Goal: Transaction & Acquisition: Purchase product/service

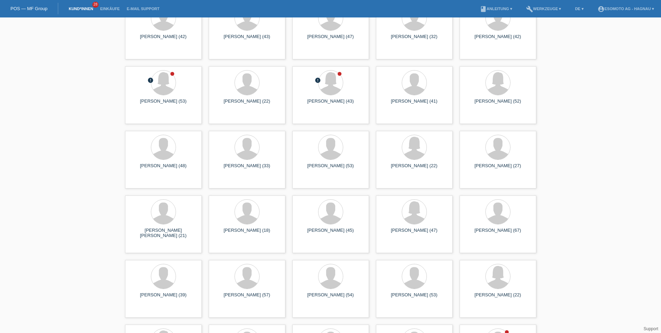
scroll to position [209, 0]
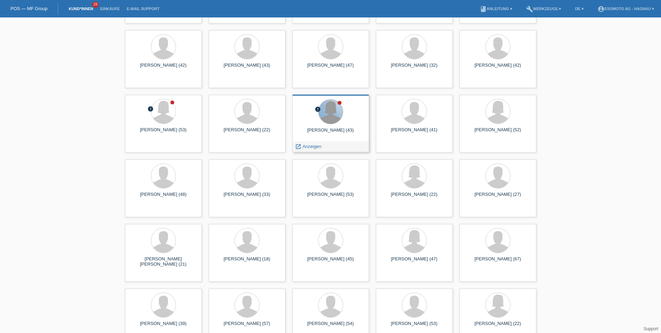
click at [341, 113] on div at bounding box center [331, 111] width 24 height 24
click at [309, 146] on span "Anzeigen" at bounding box center [312, 146] width 19 height 5
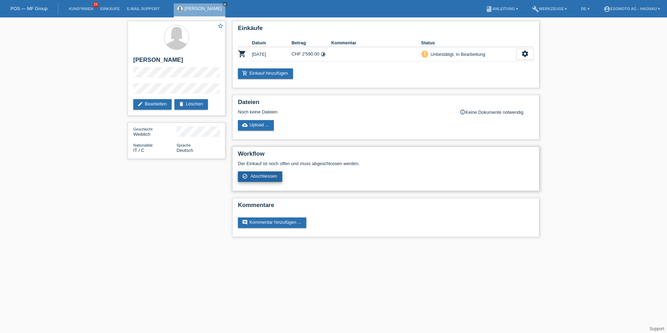
click at [259, 174] on span "Abschliessen" at bounding box center [263, 175] width 27 height 5
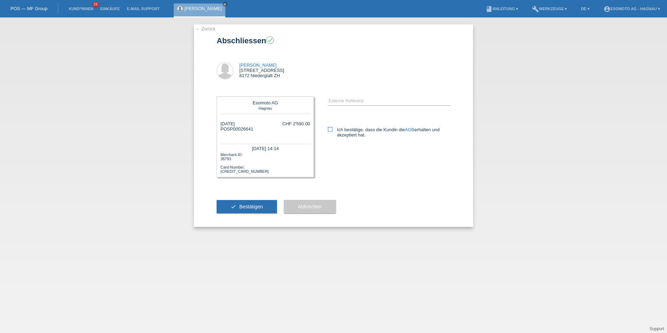
click at [336, 131] on label "Ich bestätige, dass die Kundin die AGB erhalten und akzeptiert hat." at bounding box center [389, 132] width 122 height 10
click at [332, 131] on input "Ich bestätige, dass die Kundin die AGB erhalten und akzeptiert hat." at bounding box center [330, 129] width 5 height 5
checkbox input "true"
click at [251, 212] on button "check Bestätigen" at bounding box center [247, 206] width 60 height 13
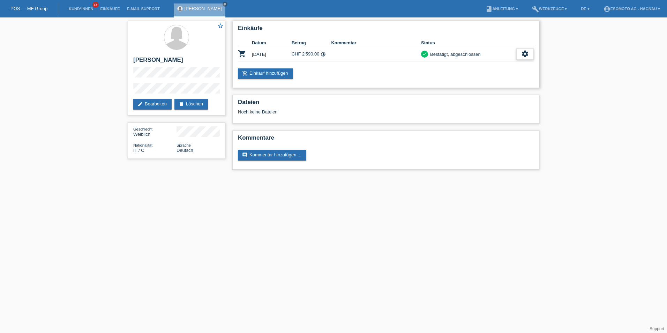
click at [519, 52] on div "settings" at bounding box center [524, 53] width 17 height 11
click at [408, 115] on div "Dateien Noch keine Dateien" at bounding box center [385, 109] width 307 height 29
